Goal: Obtain resource: Download file/media

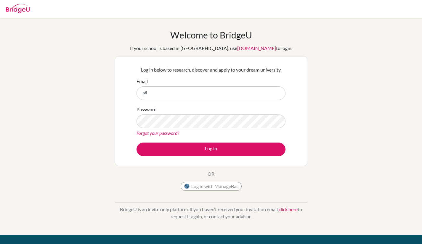
type input "pfl@wincoll.ac.uk"
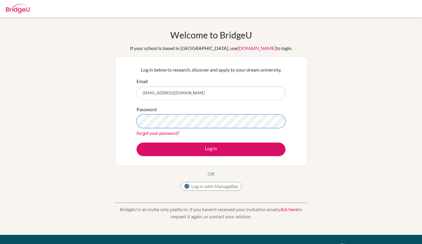
click at [136, 143] on button "Log in" at bounding box center [210, 150] width 149 height 14
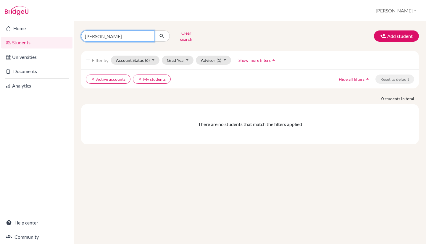
click at [129, 35] on input "[PERSON_NAME]" at bounding box center [117, 35] width 73 height 11
click at [161, 36] on icon "submit" at bounding box center [162, 36] width 6 height 6
click at [153, 56] on button "Account Status (6)" at bounding box center [135, 60] width 49 height 9
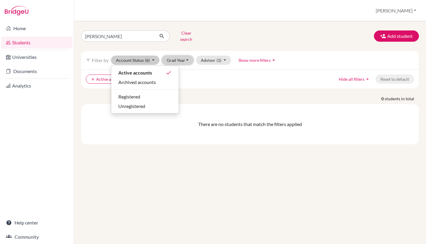
click at [178, 57] on button "Grad Year" at bounding box center [178, 60] width 32 height 9
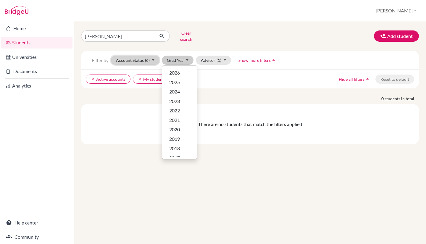
click at [153, 56] on button "Account Status (6)" at bounding box center [135, 60] width 49 height 9
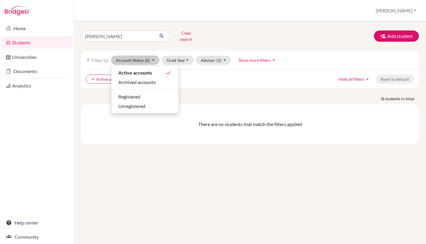
click at [265, 42] on div "tristan fung Clear search Add student filter_list Filter by Account Status (6) …" at bounding box center [250, 86] width 338 height 116
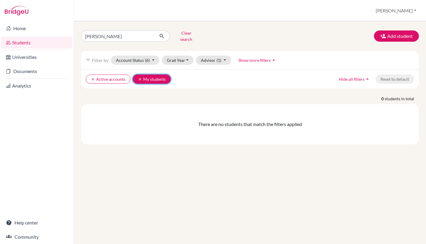
click at [140, 77] on icon "clear" at bounding box center [140, 79] width 4 height 4
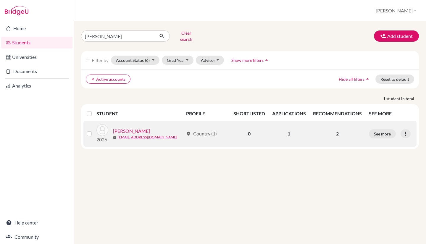
click at [124, 128] on link "[PERSON_NAME]" at bounding box center [131, 131] width 37 height 7
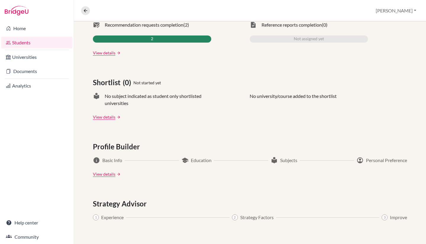
scroll to position [208, 0]
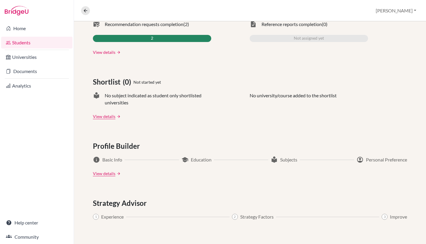
click at [106, 50] on link "View details" at bounding box center [104, 52] width 22 height 6
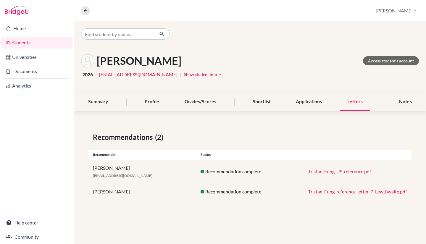
click at [332, 193] on link "Tristan_Fung_reference_letter_P_Lewthwaite.pdf" at bounding box center [357, 192] width 99 height 6
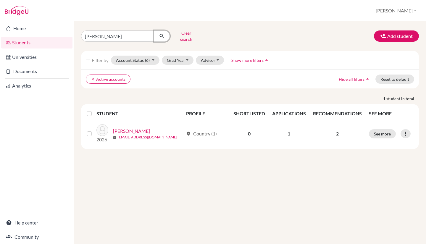
click at [162, 34] on icon "submit" at bounding box center [162, 36] width 6 height 6
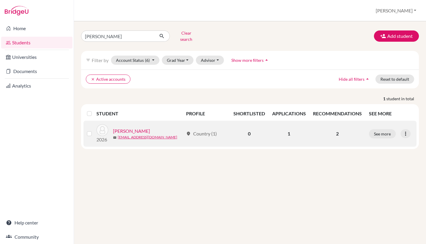
click at [121, 128] on link "[PERSON_NAME]" at bounding box center [131, 131] width 37 height 7
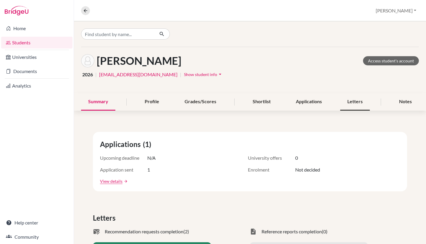
click at [352, 104] on div "Letters" at bounding box center [355, 101] width 30 height 17
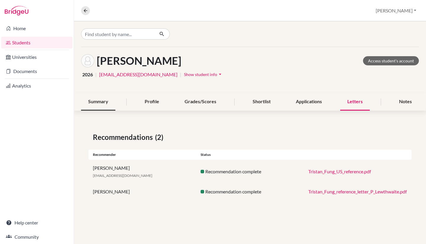
click at [99, 102] on div "Summary" at bounding box center [98, 101] width 34 height 17
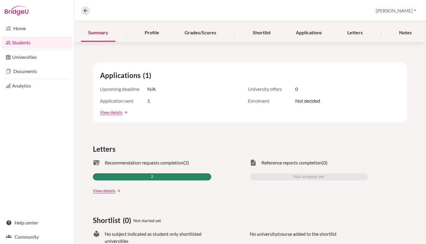
scroll to position [69, 0]
click at [120, 180] on div "mark_email_read Recommendation requests completion (2) 2 View details arrow_for…" at bounding box center [152, 176] width 118 height 35
click at [135, 177] on div "2" at bounding box center [152, 176] width 118 height 7
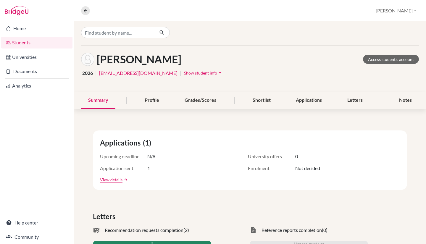
scroll to position [0, 0]
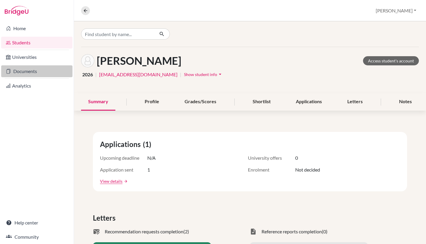
click at [23, 73] on link "Documents" at bounding box center [36, 71] width 71 height 12
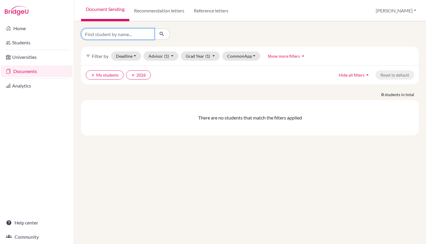
click at [104, 36] on input "Find student by name..." at bounding box center [117, 33] width 73 height 11
type input "[PERSON_NAME]"
click at [163, 34] on icon "submit" at bounding box center [162, 34] width 6 height 6
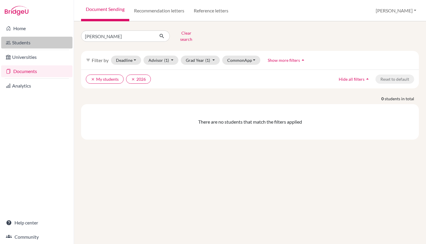
click at [19, 43] on link "Students" at bounding box center [36, 43] width 71 height 12
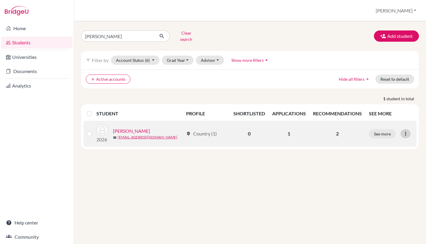
click at [409, 129] on div at bounding box center [406, 133] width 10 height 9
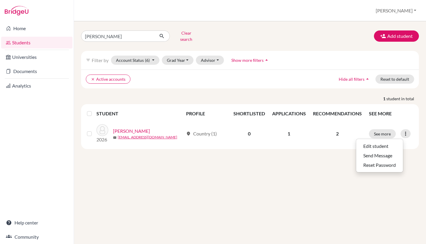
click at [261, 184] on div "[PERSON_NAME] search Add student filter_list Filter by Account Status (6) Activ…" at bounding box center [250, 132] width 352 height 223
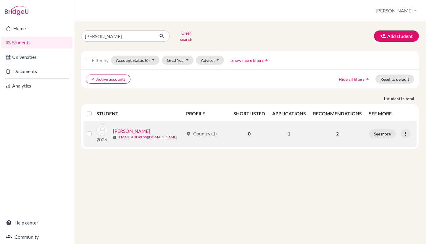
click at [127, 128] on link "[PERSON_NAME]" at bounding box center [131, 131] width 37 height 7
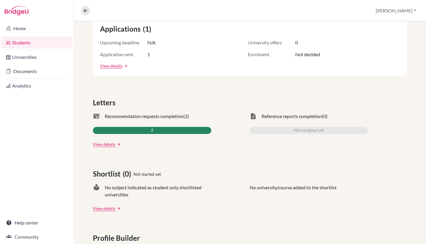
scroll to position [114, 0]
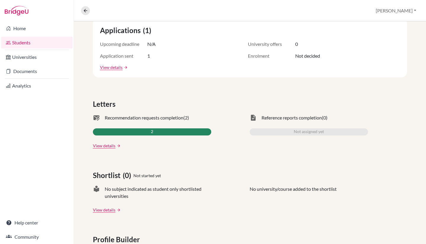
click at [152, 130] on span "2" at bounding box center [152, 131] width 2 height 7
click at [136, 116] on span "Recommendation requests completion" at bounding box center [144, 117] width 79 height 7
click at [111, 147] on link "View details" at bounding box center [104, 146] width 22 height 6
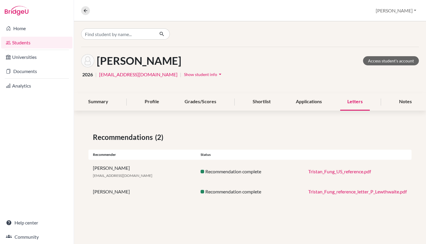
click at [316, 193] on link "Tristan_Fung_reference_letter_P_Lewthwaite.pdf" at bounding box center [357, 192] width 99 height 6
